Goal: Task Accomplishment & Management: Manage account settings

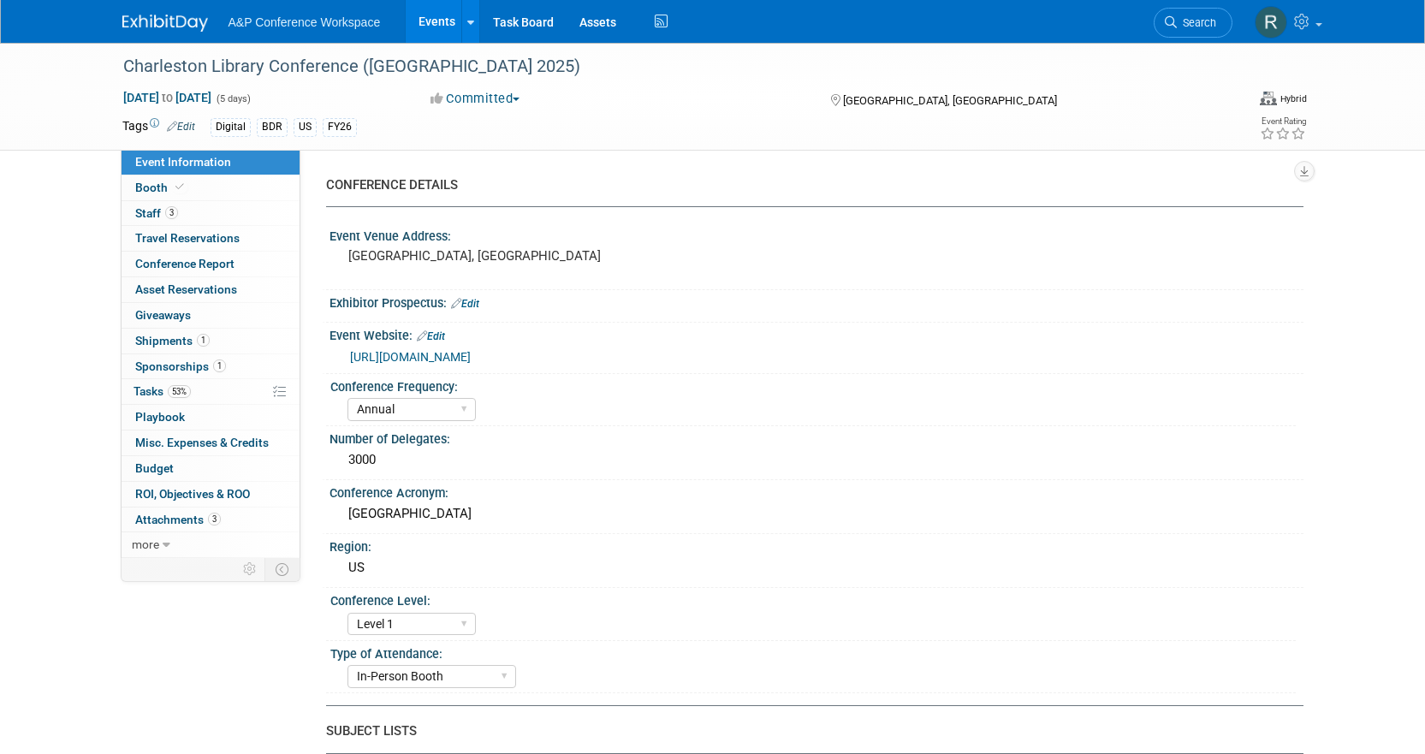
select select "Annual"
select select "Level 1"
select select "In-Person Booth"
select select "Libraries"
select select "Bloomsbury Digital Resources"
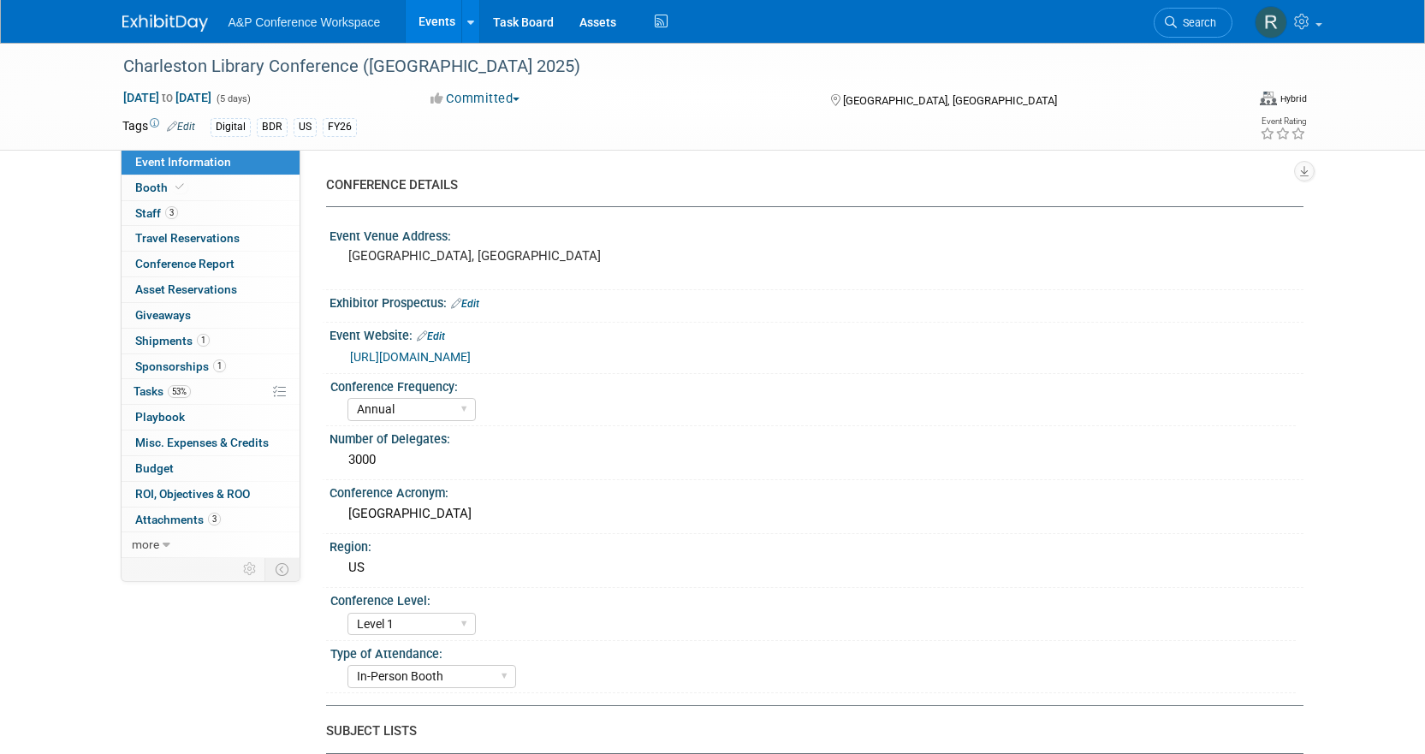
select select "Anne Weston"
select select "Michelle Kelly"
select select "BDR Product Awareness and Trial Generation​"
click at [330, 18] on span "A&P Conference Workspace" at bounding box center [305, 22] width 152 height 14
click at [425, 21] on link "Events" at bounding box center [437, 21] width 62 height 43
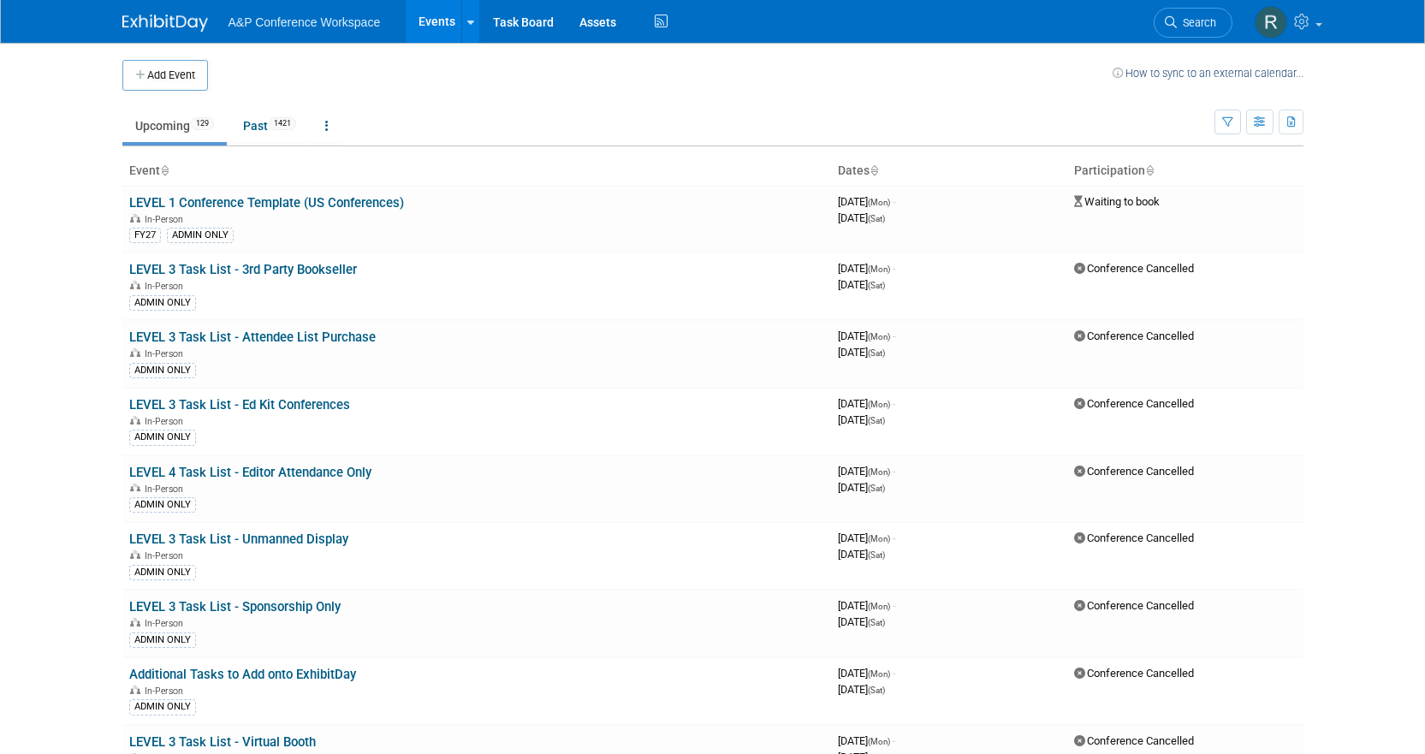
click at [1166, 63] on td "How to sync to an external calendar..." at bounding box center [1208, 75] width 191 height 31
click at [1185, 30] on link "Search" at bounding box center [1193, 23] width 79 height 30
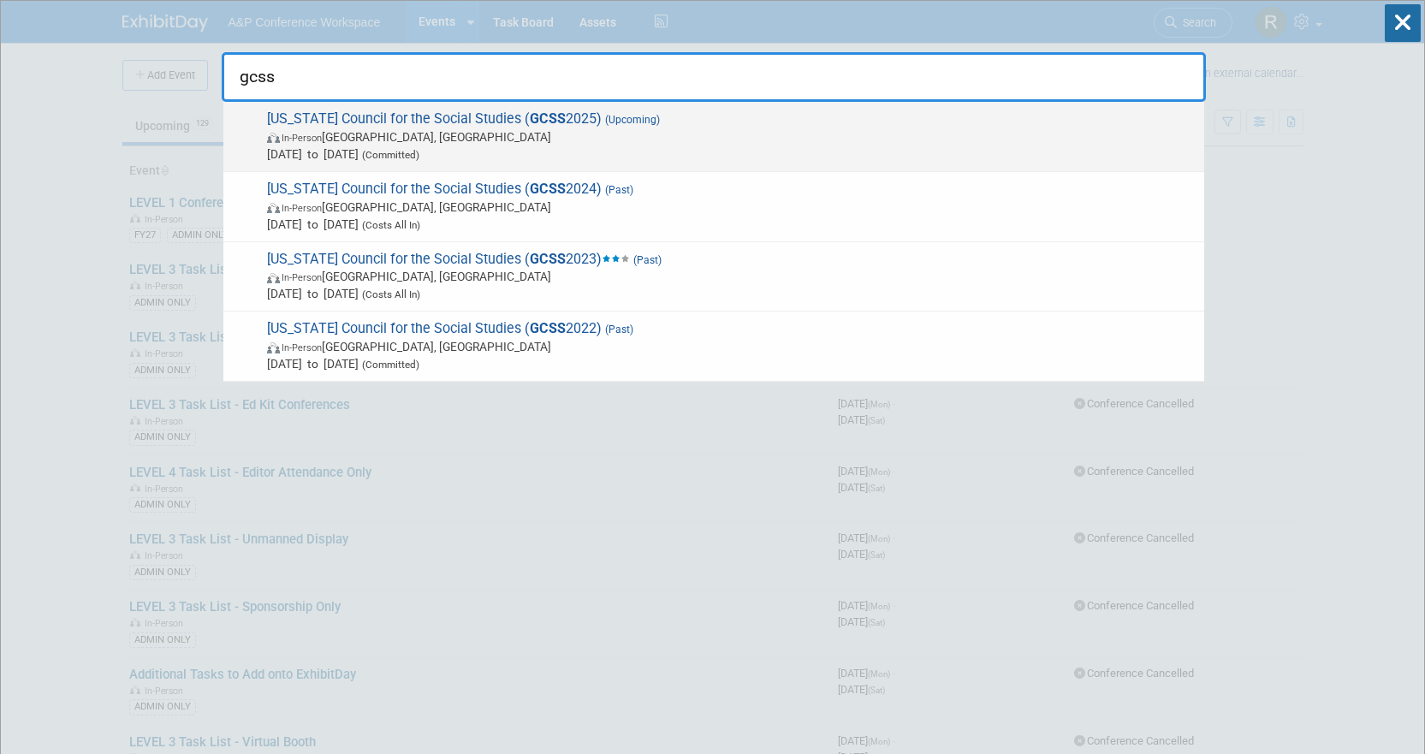
type input "gcss"
click at [761, 133] on span "In-Person [GEOGRAPHIC_DATA], [GEOGRAPHIC_DATA]" at bounding box center [731, 136] width 929 height 17
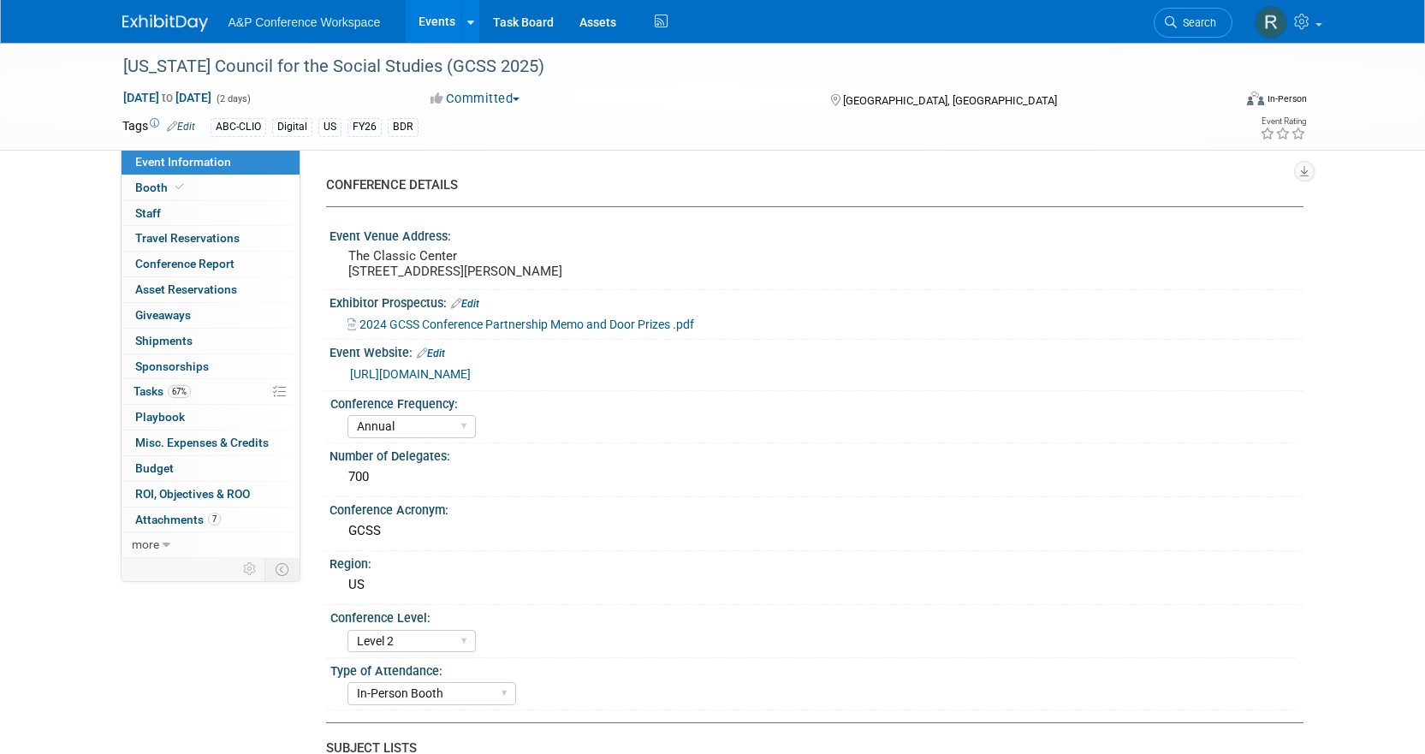
select select "Annual"
select select "Level 2"
select select "In-Person Booth"
select select "Schools"
select select "Bloomsbury Digital Resources"
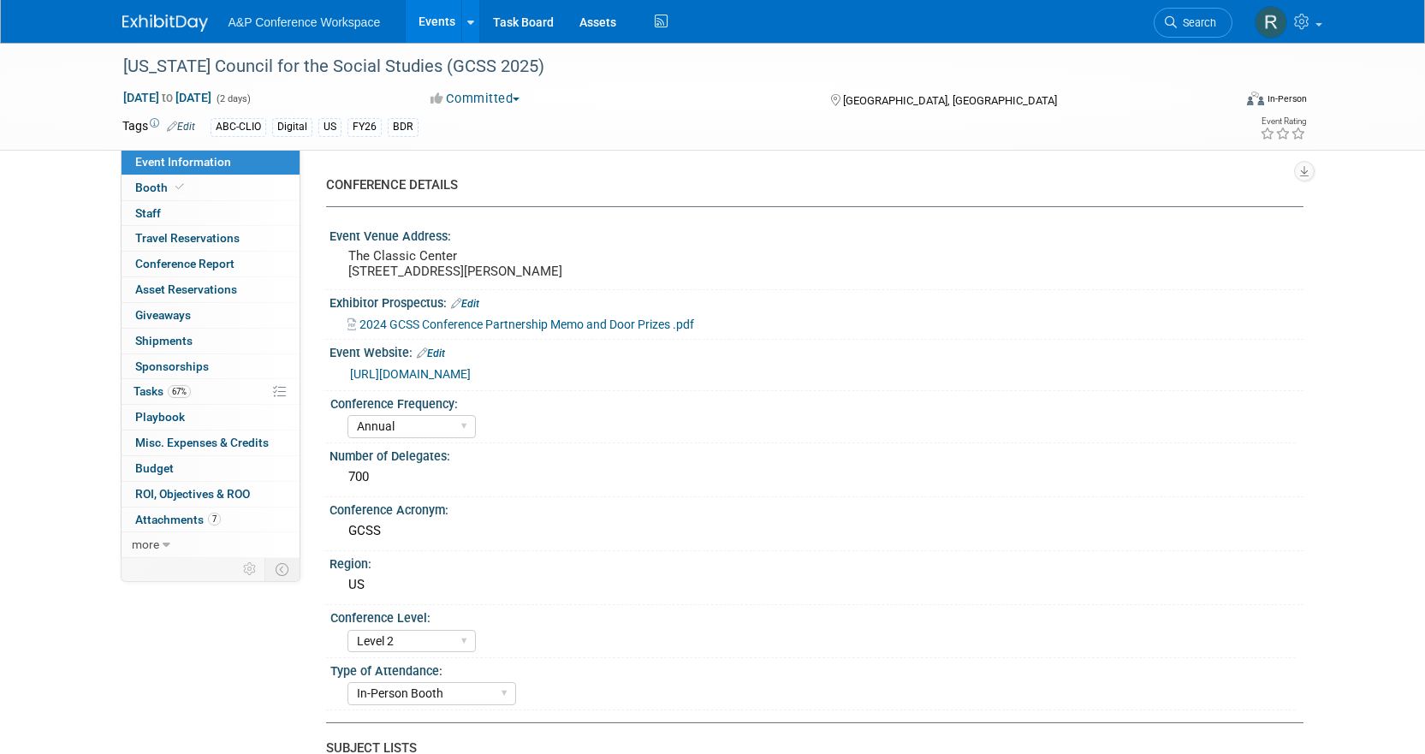
select select "Amanda Oney"
select select "Mark Strong"
select select "Rosalie Love"
select select "BDR Product Awareness and Trial Generation​"
click at [181, 199] on link "Booth" at bounding box center [211, 187] width 178 height 25
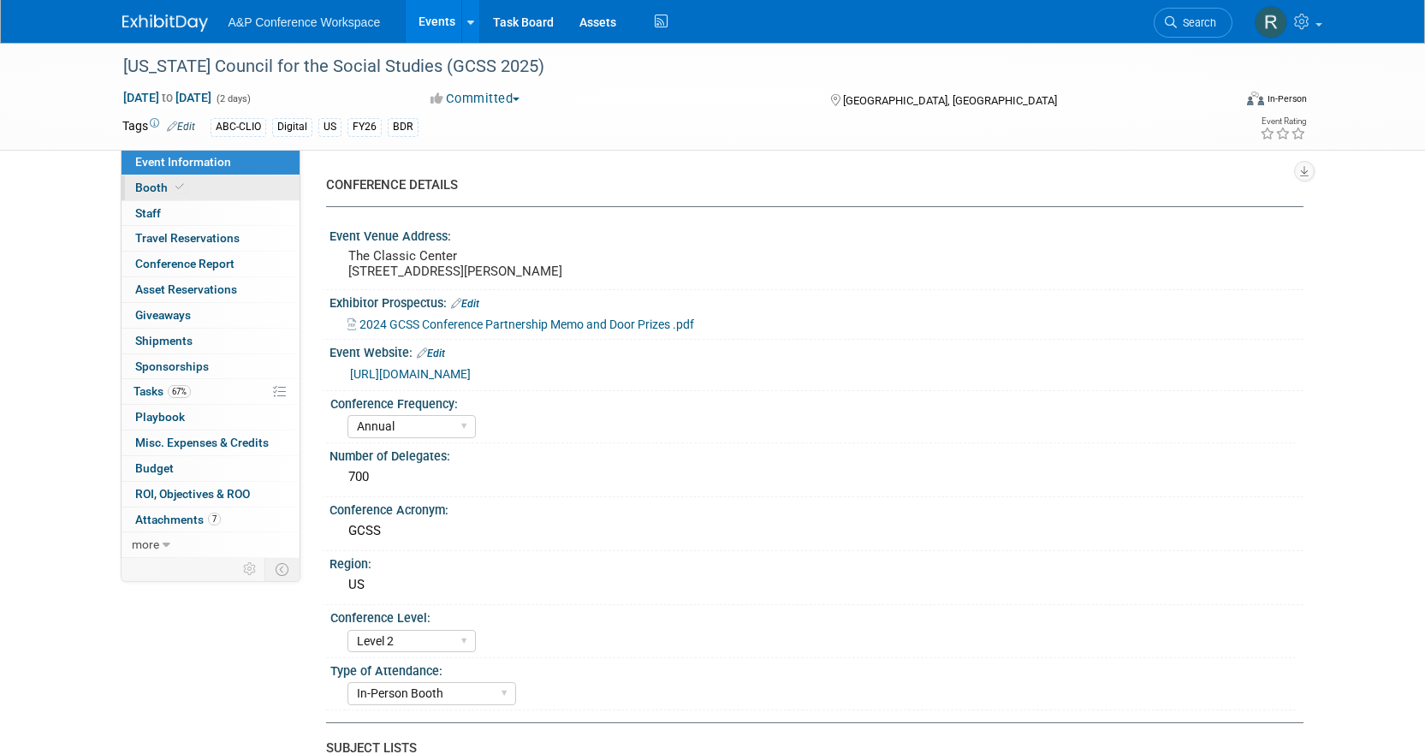
select select "CLDC - Digital/BDR"
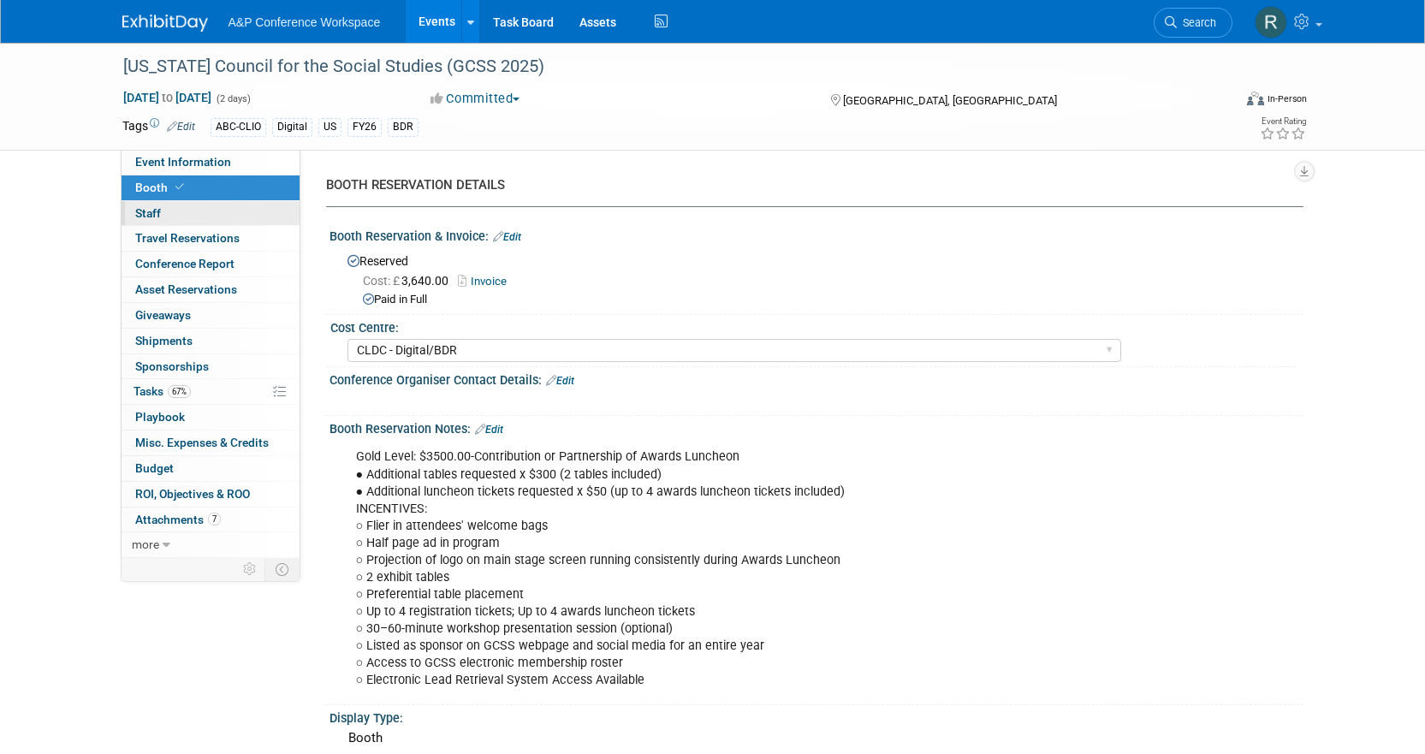
click at [169, 224] on link "0 Staff 0" at bounding box center [211, 213] width 178 height 25
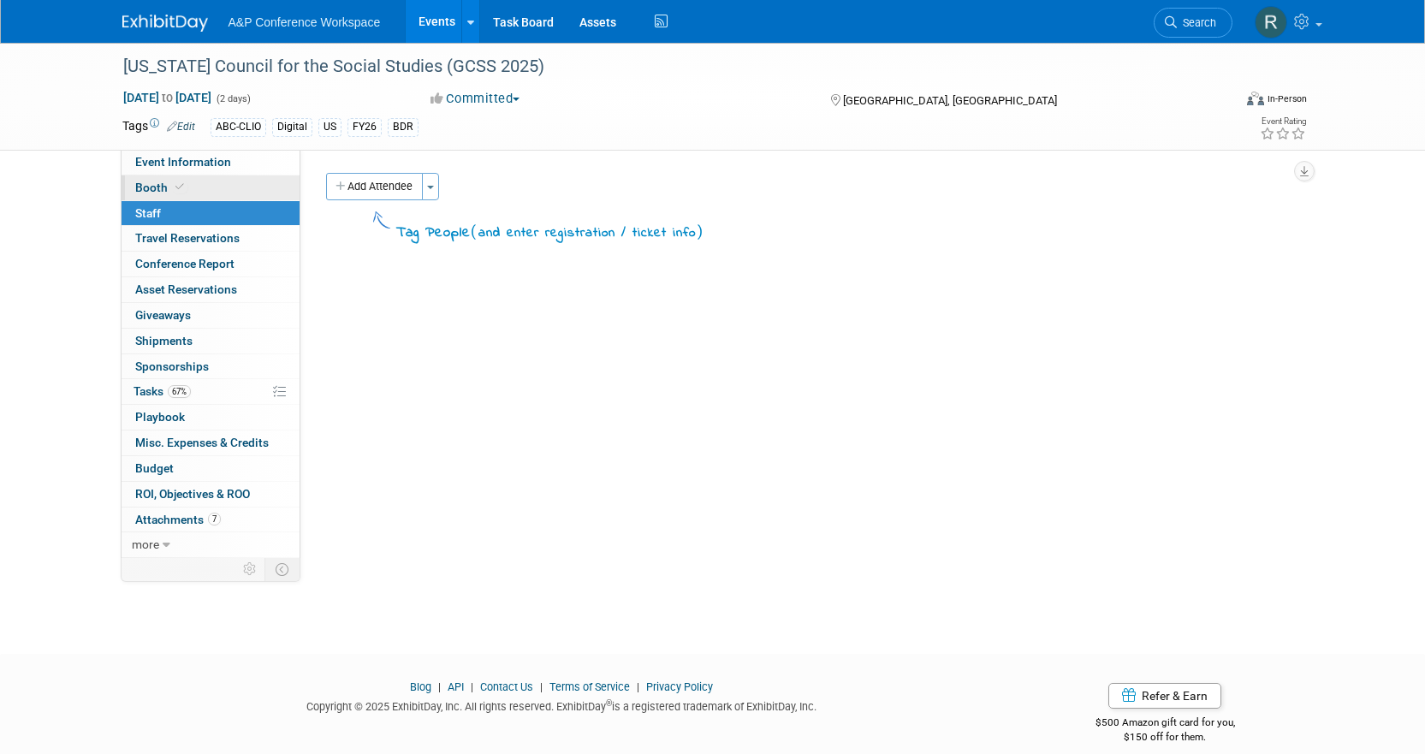
click at [160, 185] on span "Booth" at bounding box center [161, 188] width 52 height 14
select select "CLDC - Digital/BDR"
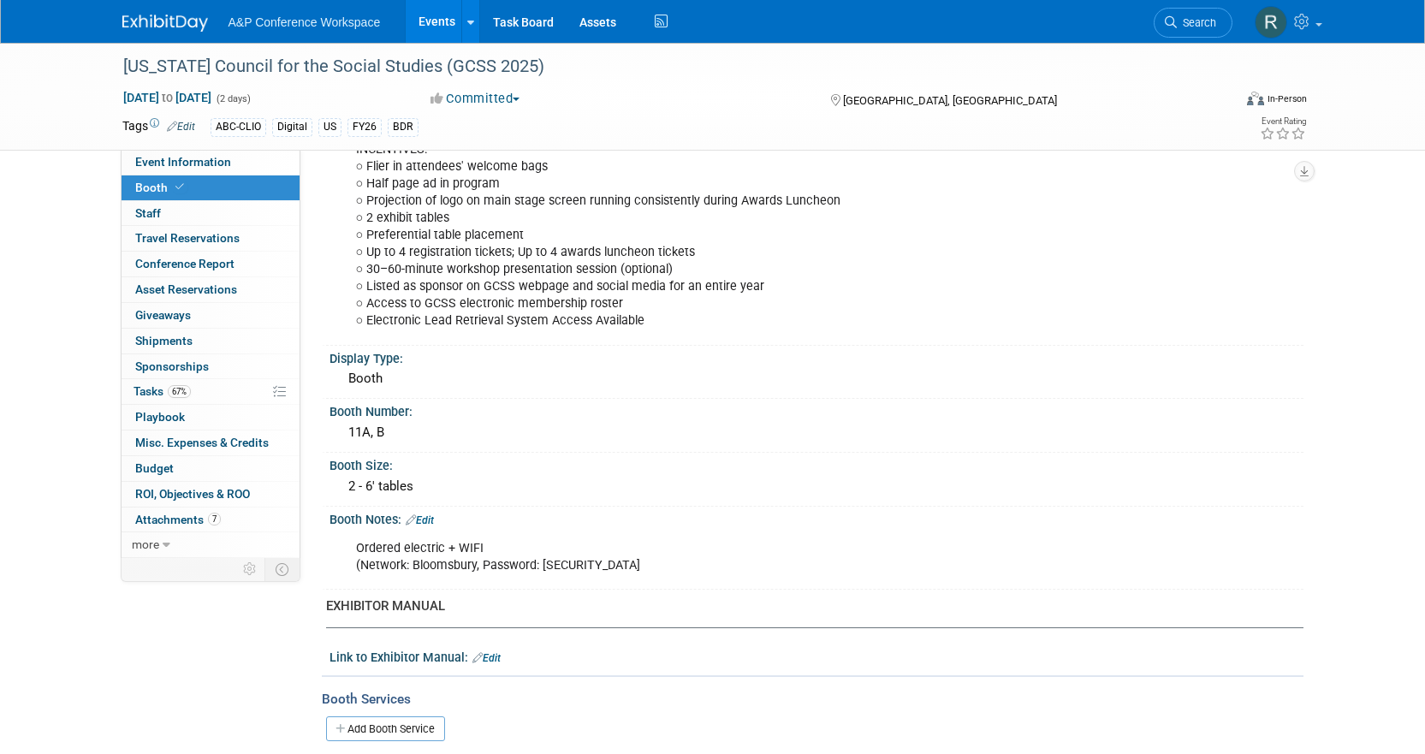
scroll to position [203, 0]
